Goal: Task Accomplishment & Management: Complete application form

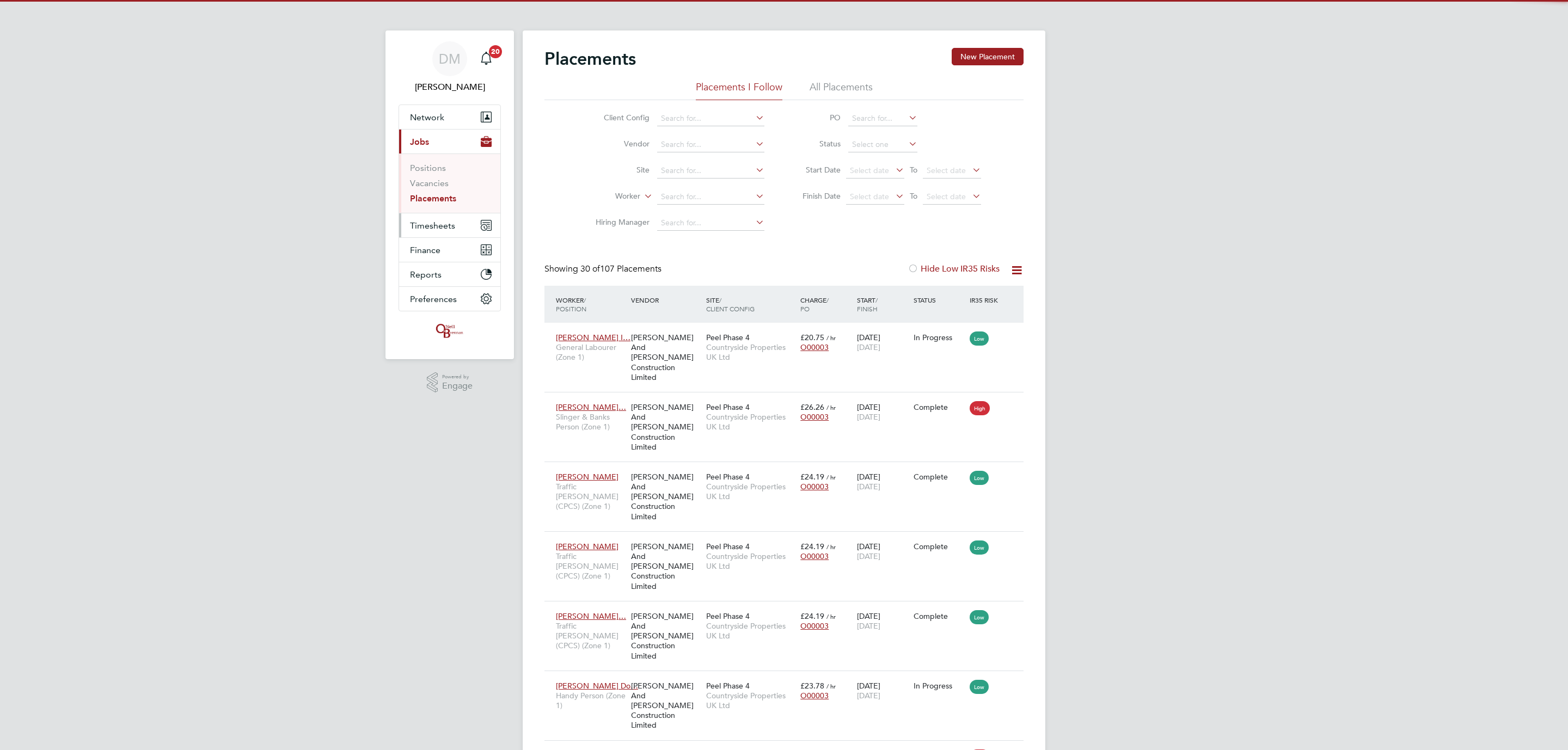
click at [439, 225] on span "Timesheets" at bounding box center [432, 225] width 45 height 11
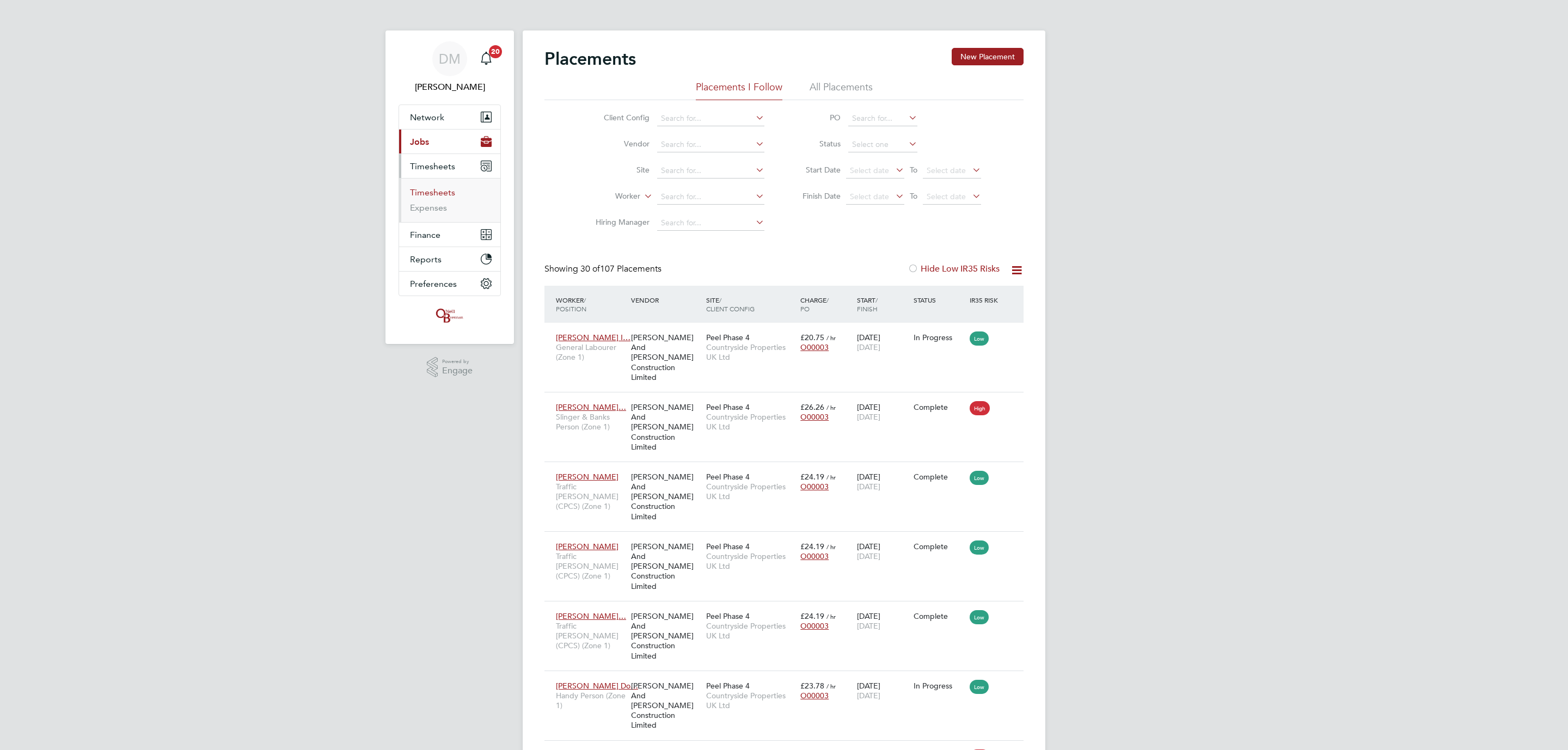
click at [438, 188] on link "Timesheets" at bounding box center [432, 192] width 45 height 11
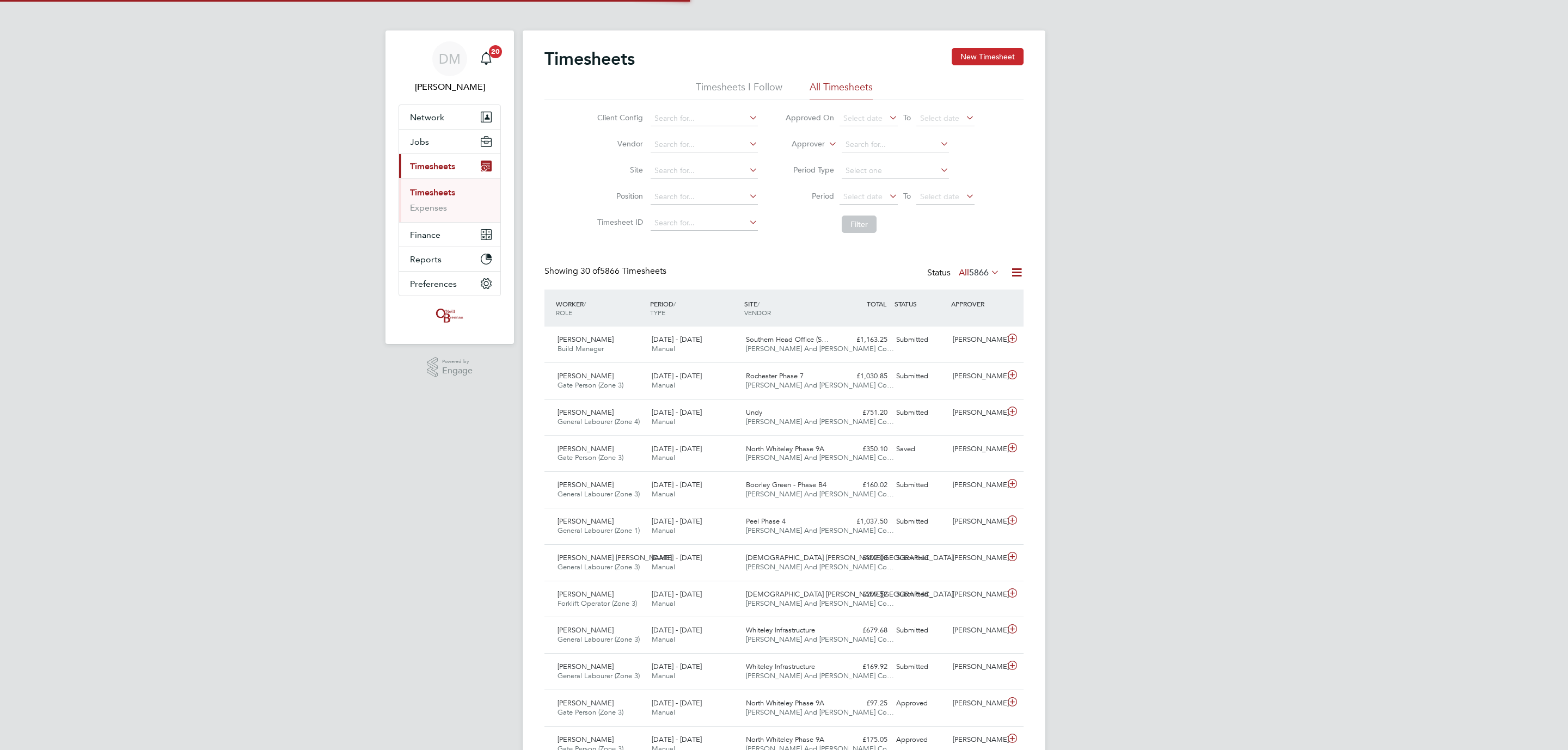
click at [982, 59] on button "New Timesheet" at bounding box center [987, 57] width 72 height 18
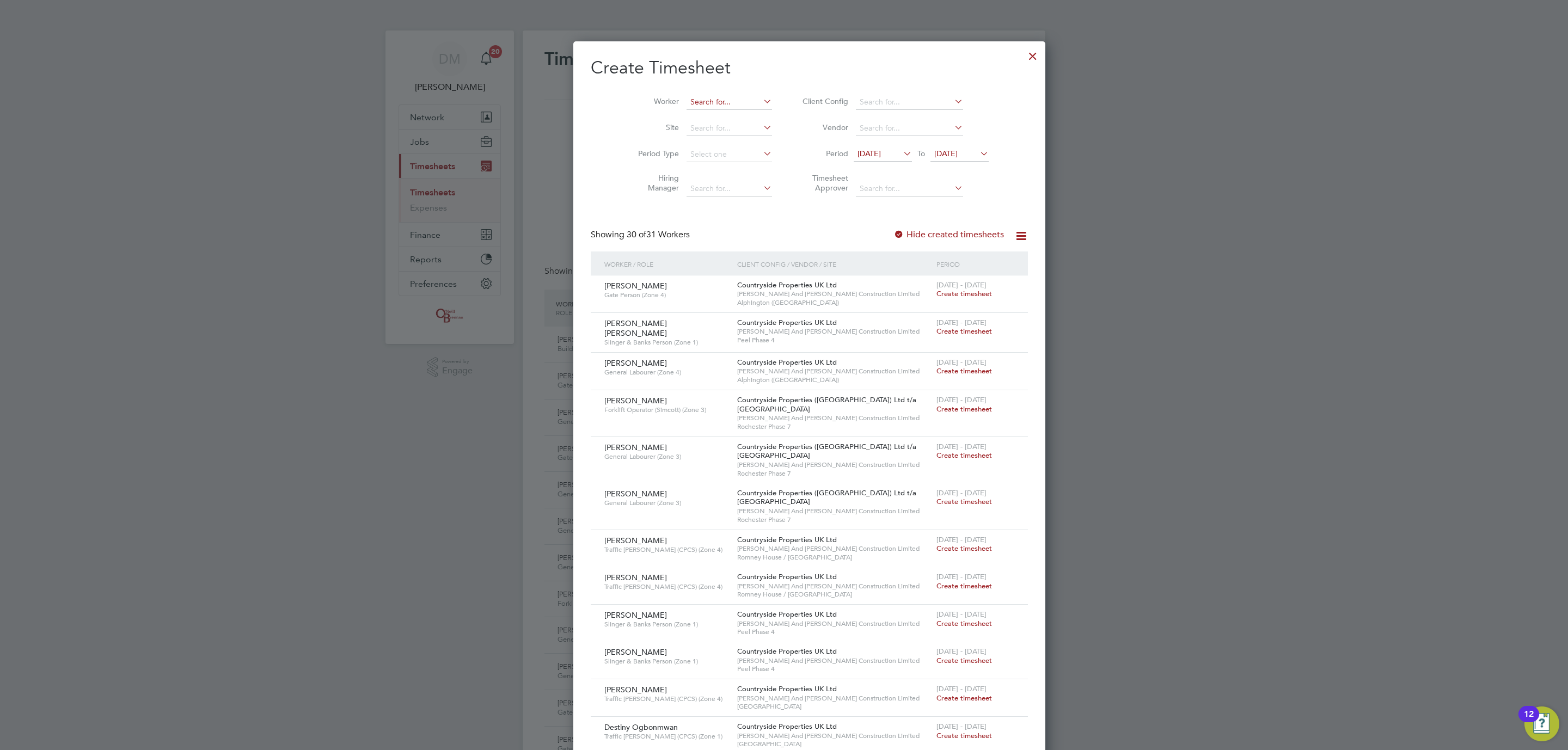
click at [714, 96] on input at bounding box center [729, 102] width 86 height 15
click at [698, 145] on li "Nig el Popo" at bounding box center [706, 146] width 93 height 15
type input "[PERSON_NAME]"
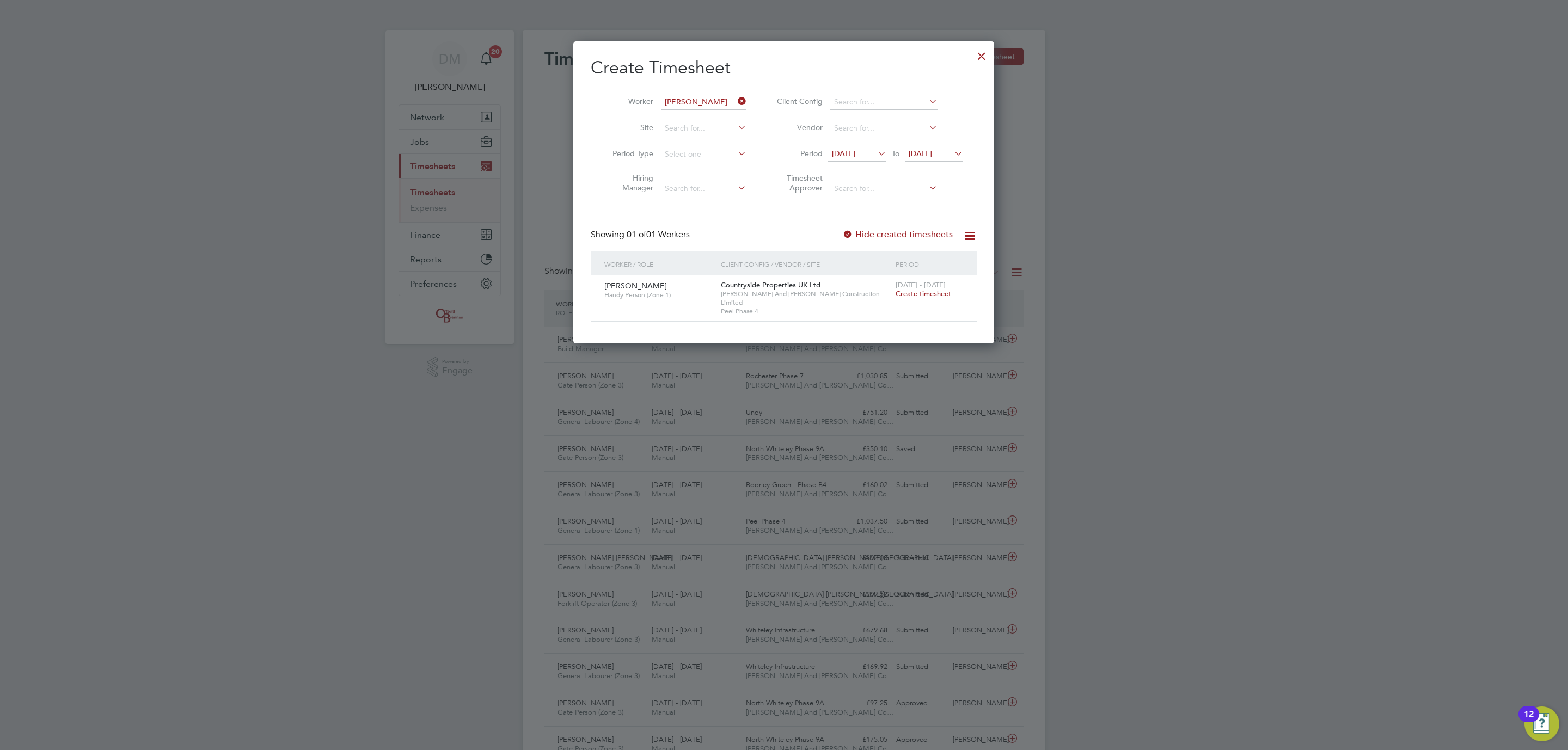
click at [935, 298] on span "Create timesheet" at bounding box center [923, 293] width 56 height 9
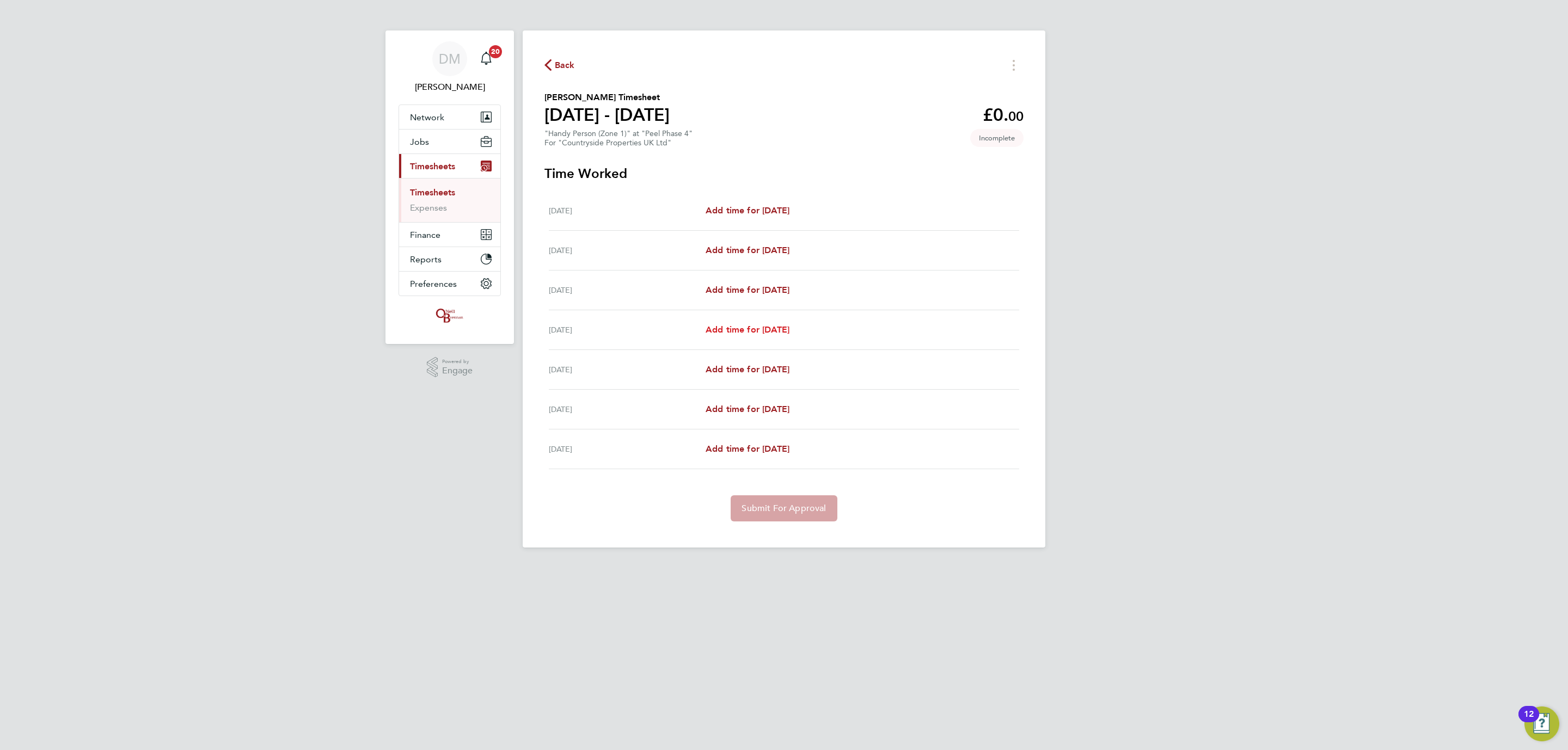
click at [784, 335] on link "Add time for [DATE]" at bounding box center [747, 330] width 84 height 13
select select "30"
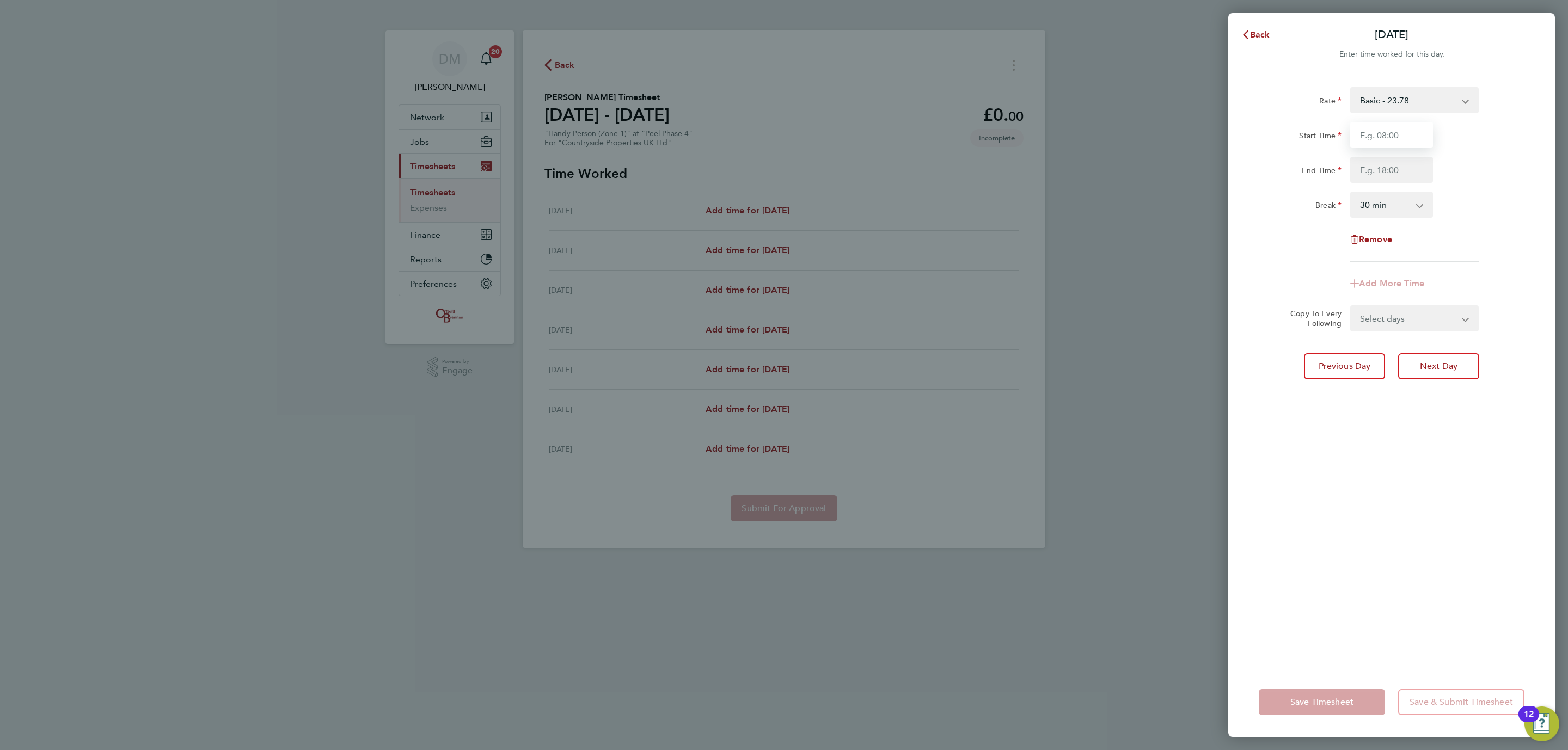
click at [1389, 126] on input "Start Time" at bounding box center [1391, 135] width 82 height 26
type input "08:00"
click at [1368, 162] on input "End Time" at bounding box center [1391, 170] width 82 height 26
type input "18:30"
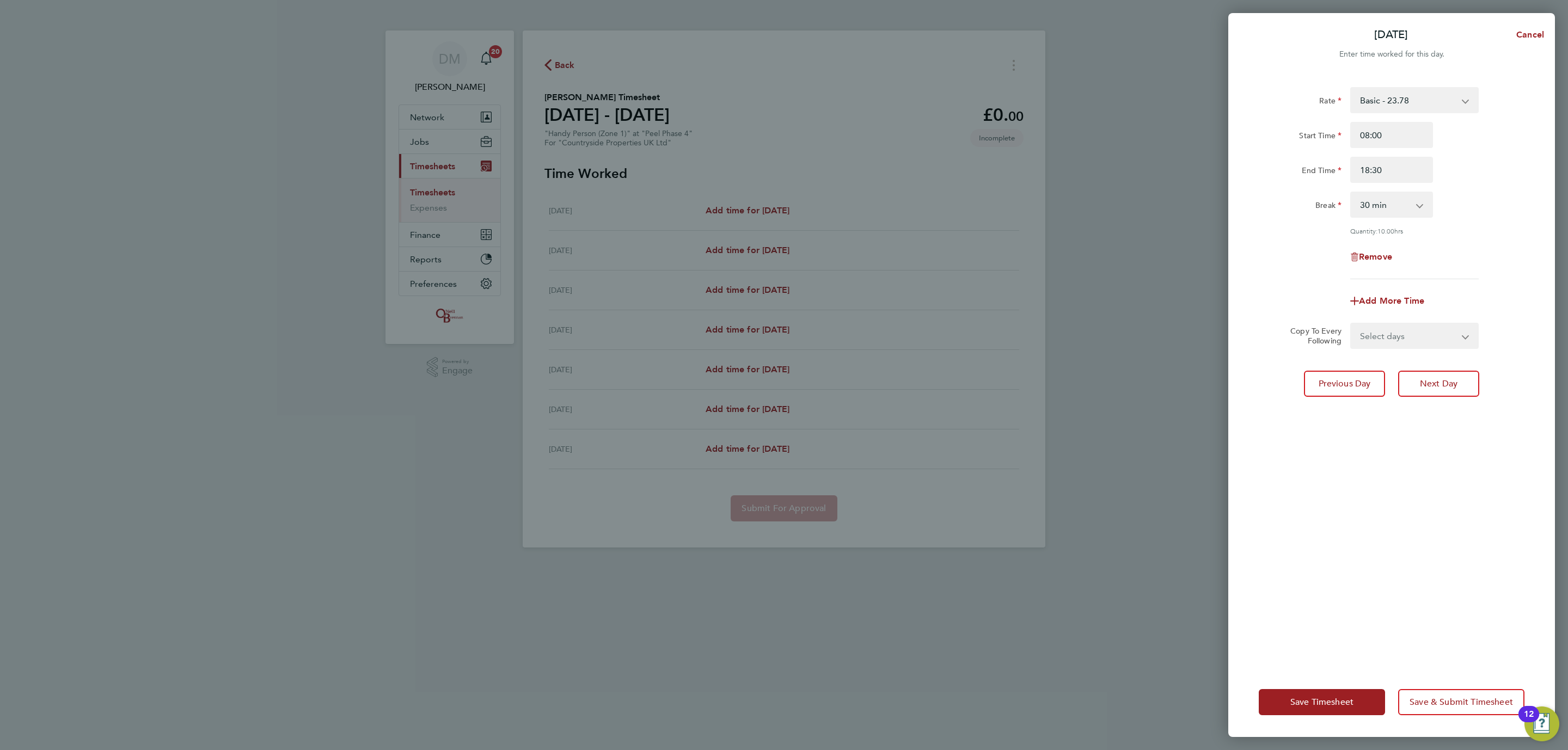
click at [1294, 213] on div "Break" at bounding box center [1300, 202] width 82 height 22
click at [1381, 209] on select "0 min 15 min 30 min 45 min 60 min 75 min 90 min" at bounding box center [1385, 205] width 68 height 24
select select "60"
click at [1351, 193] on select "0 min 15 min 30 min 45 min 60 min 75 min 90 min" at bounding box center [1385, 205] width 68 height 24
click at [1331, 286] on app-timesheet-line-form-group "Rate Basic - 23.78 Start Time 08:00 End Time 18:30 Break 0 min 15 min 30 min 45…" at bounding box center [1391, 200] width 266 height 227
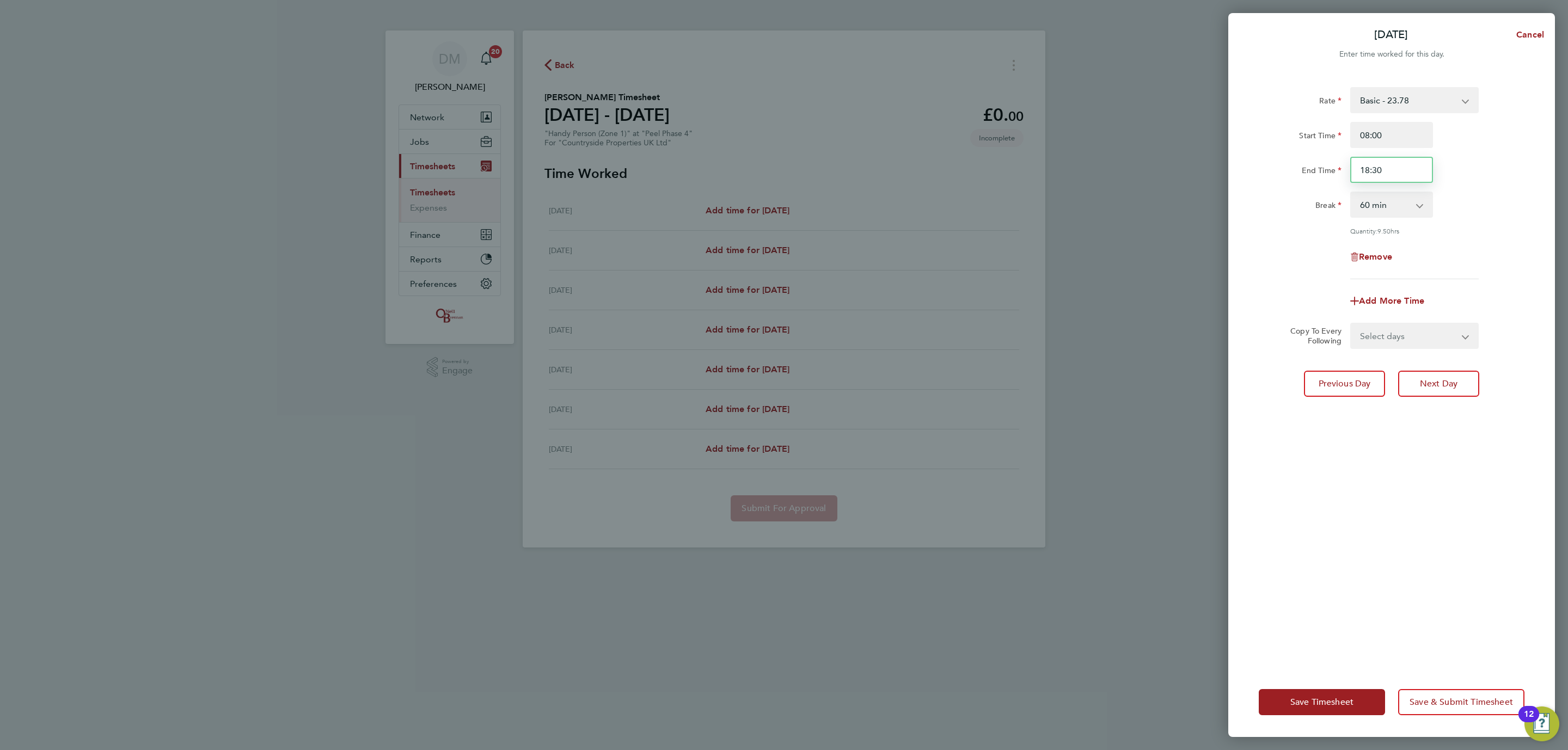
click at [1384, 172] on input "18:30" at bounding box center [1391, 170] width 82 height 26
type input "18:00"
click at [1357, 196] on select "0 min 15 min 30 min 45 min 60 min 75 min 90 min" at bounding box center [1385, 205] width 68 height 24
click at [1264, 244] on div "Remove" at bounding box center [1391, 257] width 275 height 26
click at [1399, 323] on div "Select days Day Weekend (Sat-Sun) [DATE] [DATE] [DATE]" at bounding box center [1414, 336] width 128 height 26
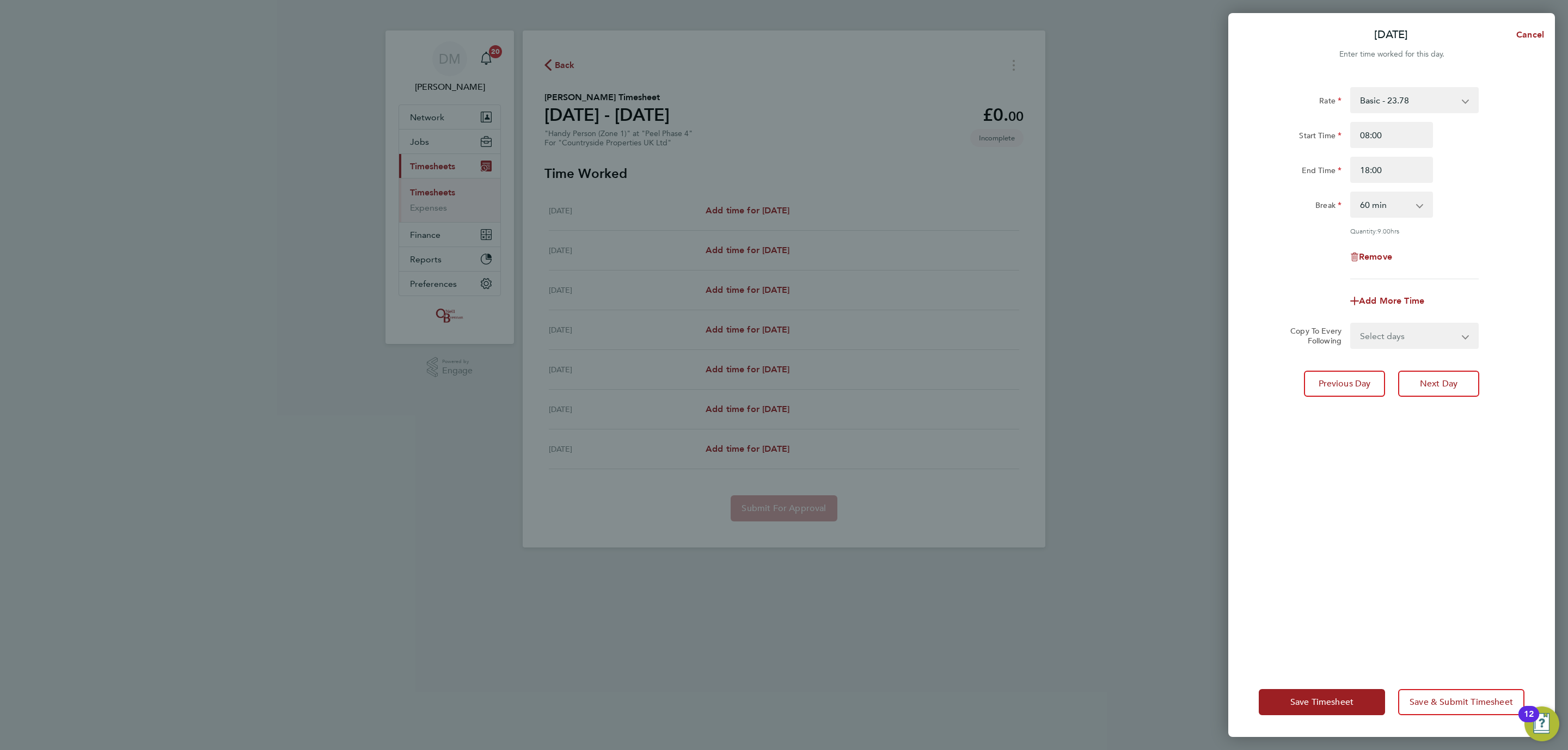
drag, startPoint x: 1399, startPoint y: 328, endPoint x: 1399, endPoint y: 335, distance: 7.0
click at [1399, 328] on select "Select days Day Weekend (Sat-Sun) [DATE] [DATE] [DATE]" at bounding box center [1407, 336] width 114 height 24
select select "FRI"
click at [1351, 324] on select "Select days Day Weekend (Sat-Sun) [DATE] [DATE] [DATE]" at bounding box center [1407, 336] width 114 height 24
select select "[DATE]"
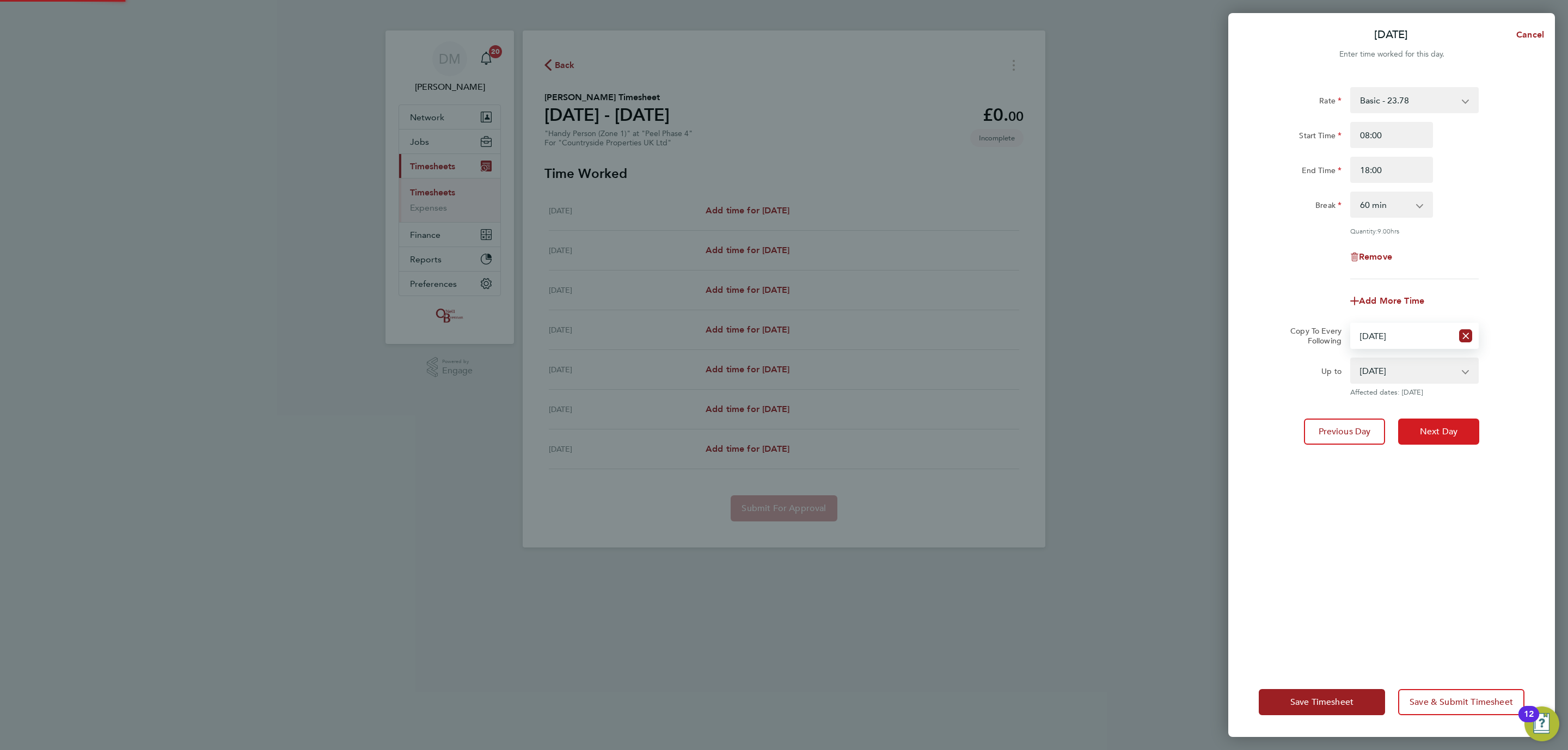
click at [1440, 433] on span "Next Day" at bounding box center [1438, 432] width 37 height 11
select select "60"
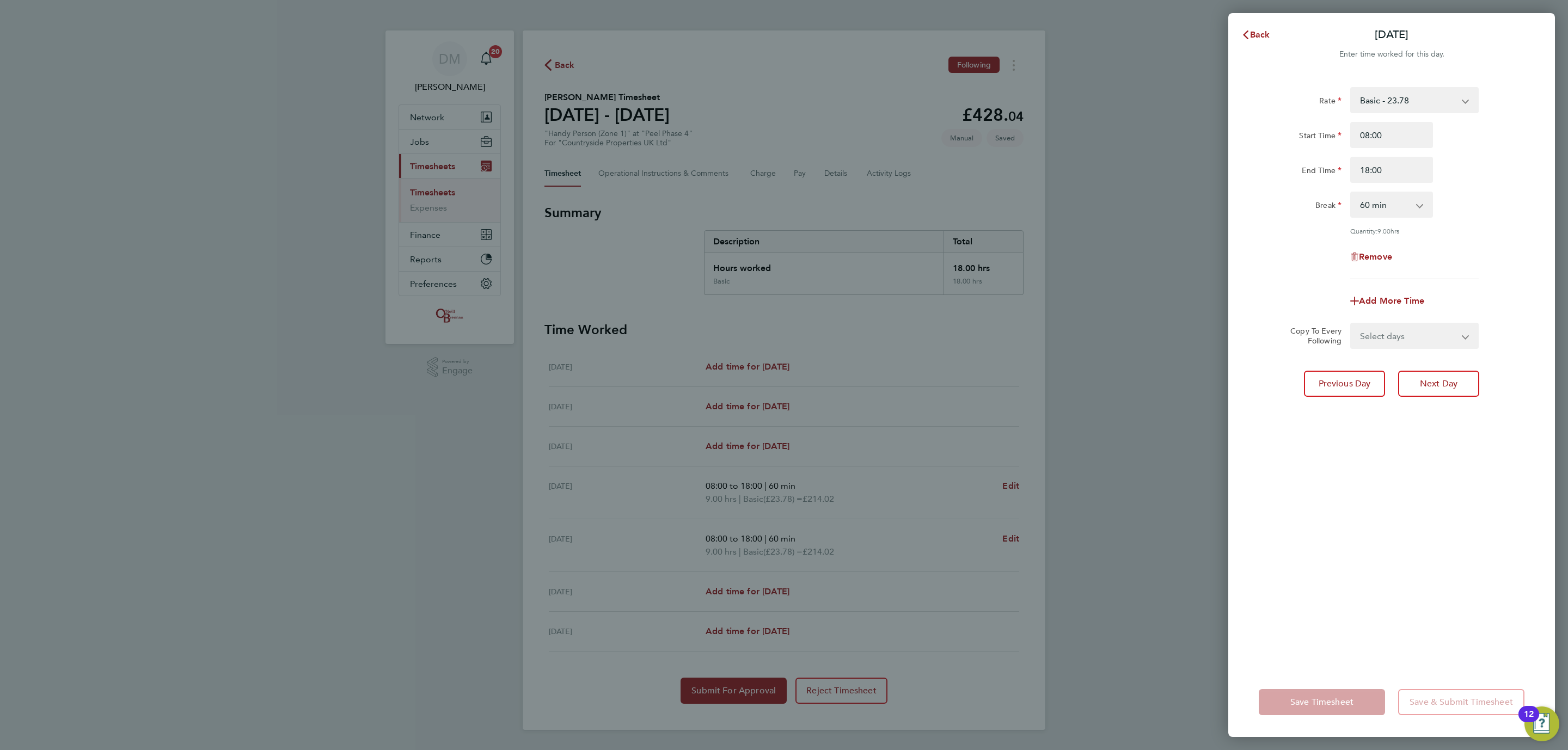
click at [1236, 619] on div "Rate Basic - 23.78 Start Time 08:00 End Time 18:00 Break 0 min 15 min 30 min 45…" at bounding box center [1391, 371] width 326 height 593
click at [1319, 696] on app-form-button "Save Timesheet" at bounding box center [1325, 702] width 132 height 26
click at [1385, 325] on select "Select days Day Weekend (Sat-Sun) [DATE] [DATE]" at bounding box center [1407, 336] width 114 height 24
drag, startPoint x: 1300, startPoint y: 232, endPoint x: 1356, endPoint y: 201, distance: 64.0
click at [1305, 226] on div "Quantity: 9.00 hrs" at bounding box center [1391, 230] width 275 height 9
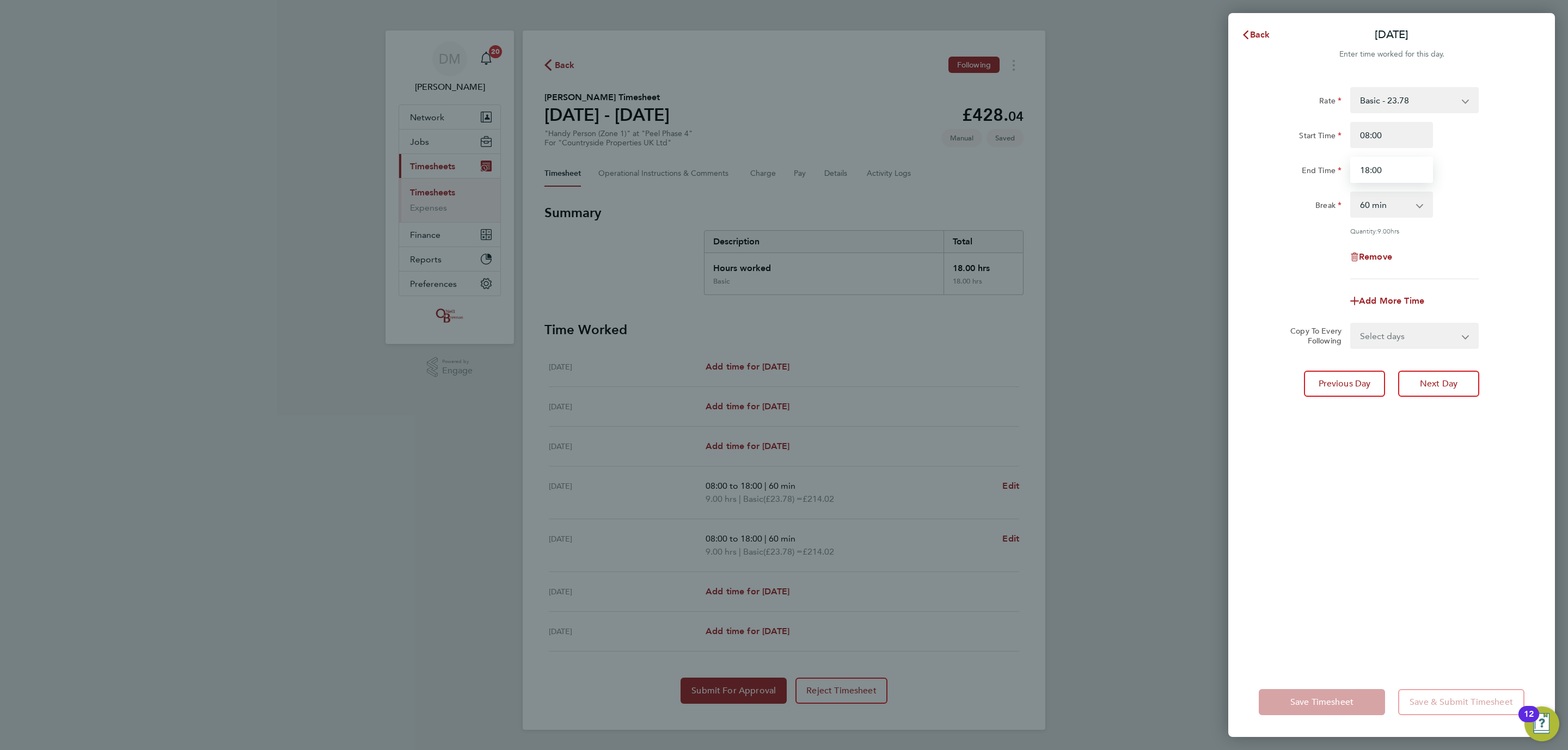
click at [1394, 170] on input "18:00" at bounding box center [1391, 170] width 82 height 26
click at [1256, 32] on span "Back" at bounding box center [1259, 34] width 20 height 11
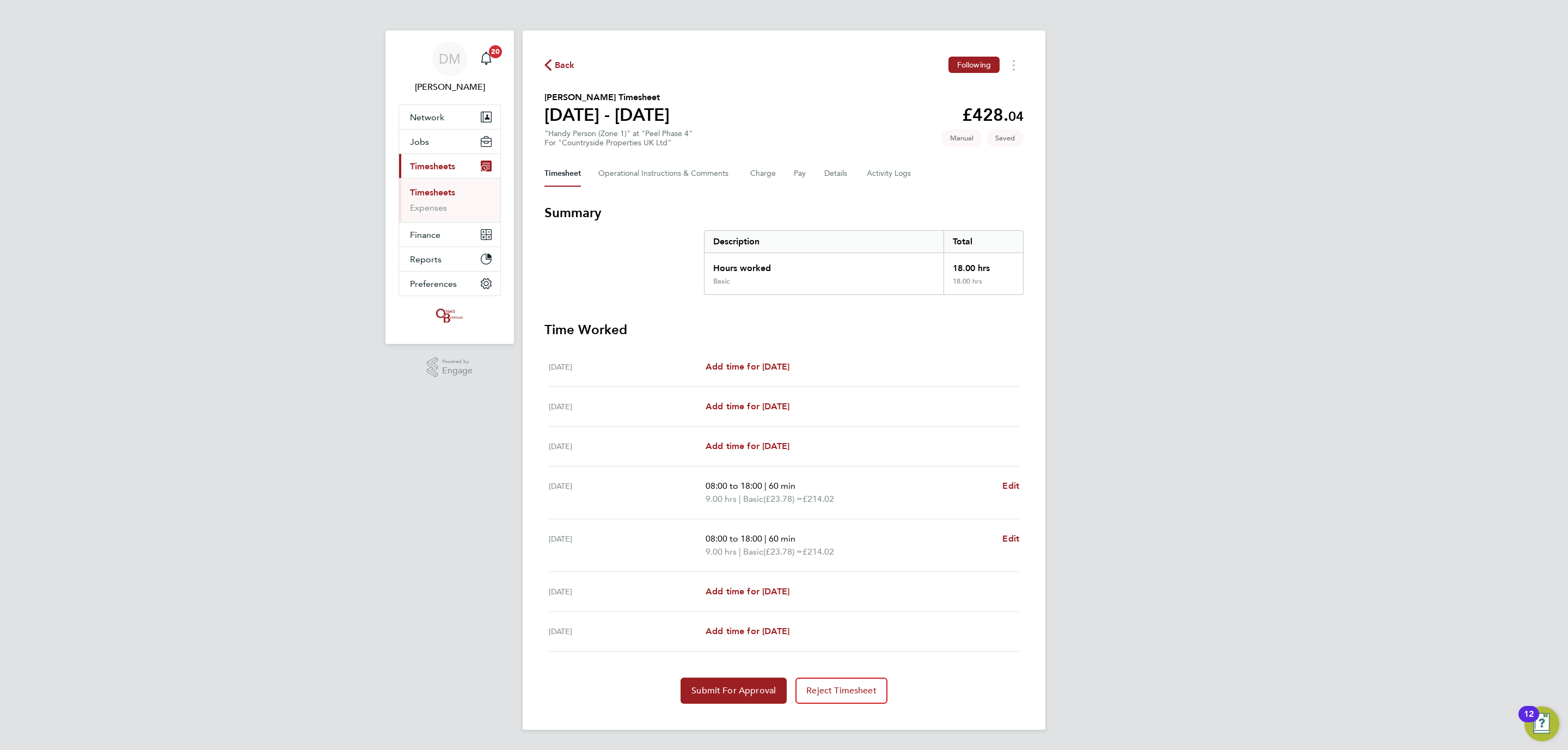
click at [1213, 198] on div "DM [PERSON_NAME] Notifications 20 Applications: Network Team Members Businesses…" at bounding box center [784, 373] width 1568 height 748
click at [761, 700] on button "Submit For Approval" at bounding box center [733, 691] width 106 height 26
